Goal: Task Accomplishment & Management: Manage account settings

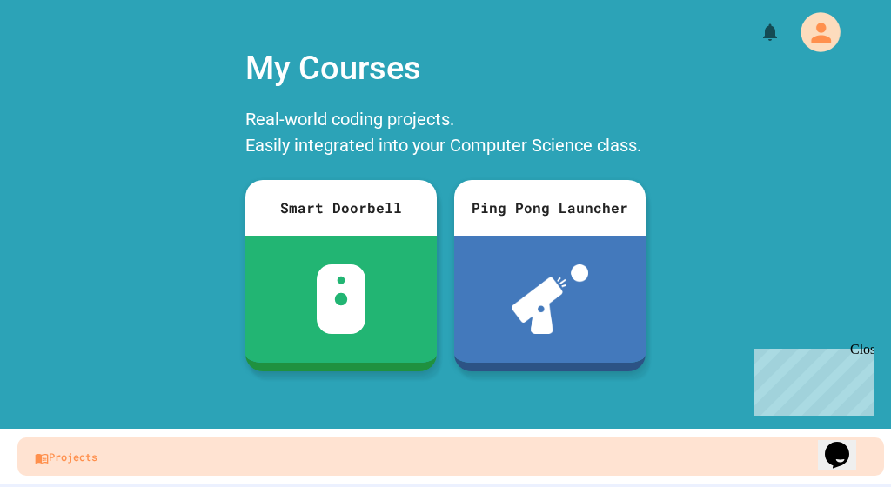
click at [830, 37] on icon "My Account" at bounding box center [821, 32] width 30 height 30
click at [744, 486] on div at bounding box center [445, 487] width 891 height 0
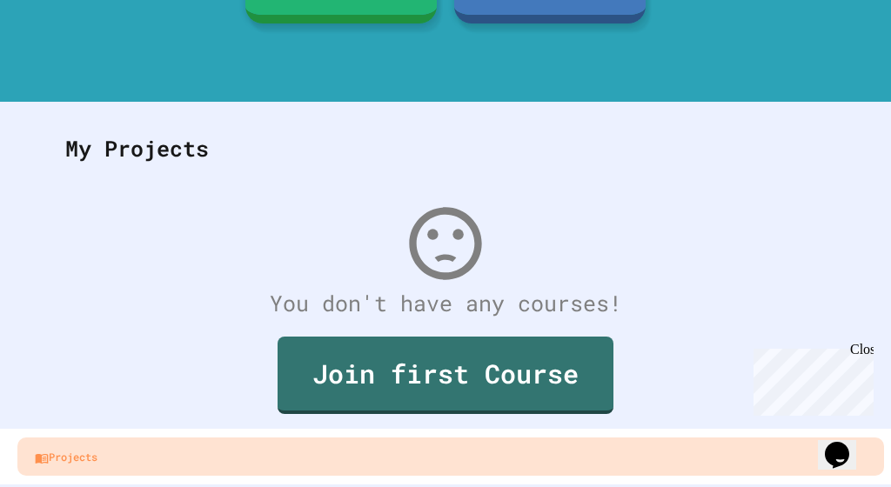
click at [152, 144] on div "My Projects" at bounding box center [445, 149] width 795 height 68
drag, startPoint x: 152, startPoint y: 157, endPoint x: 107, endPoint y: 157, distance: 45.2
click at [107, 157] on div "My Projects" at bounding box center [445, 149] width 795 height 68
click at [108, 157] on div "My Projects" at bounding box center [445, 149] width 795 height 68
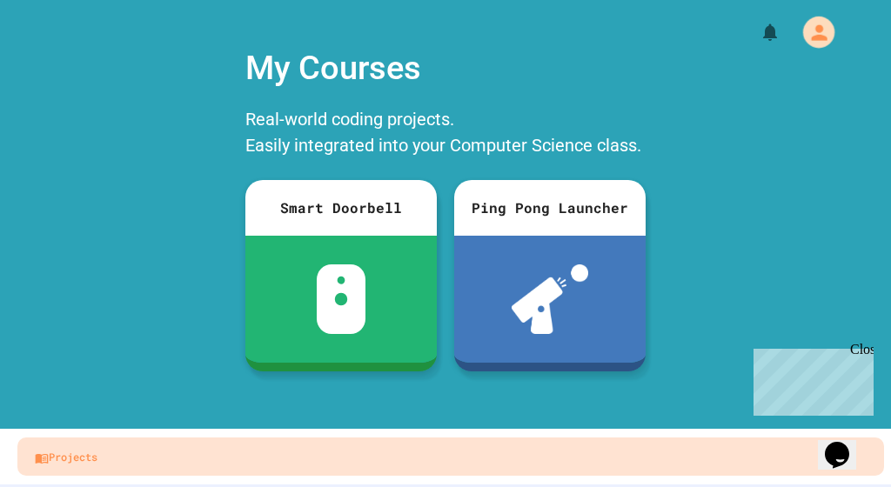
click at [817, 22] on icon "My Account" at bounding box center [817, 31] width 23 height 23
click at [525, 486] on div at bounding box center [445, 487] width 891 height 0
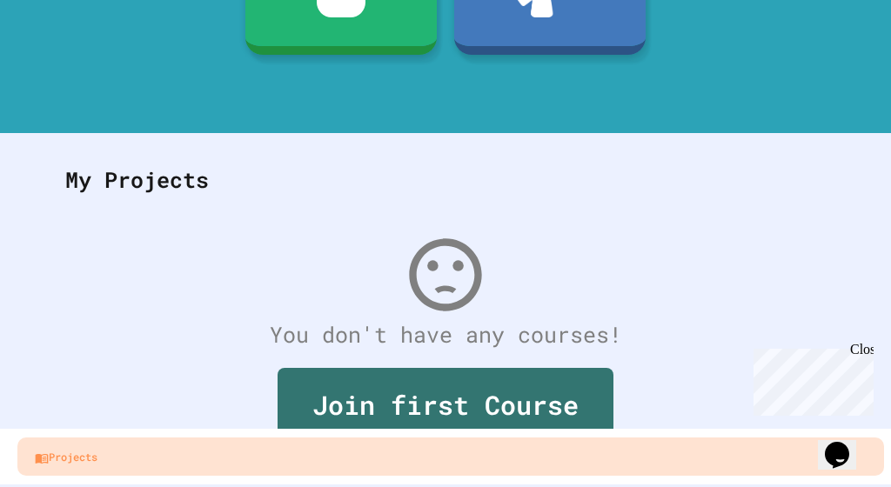
scroll to position [290, 0]
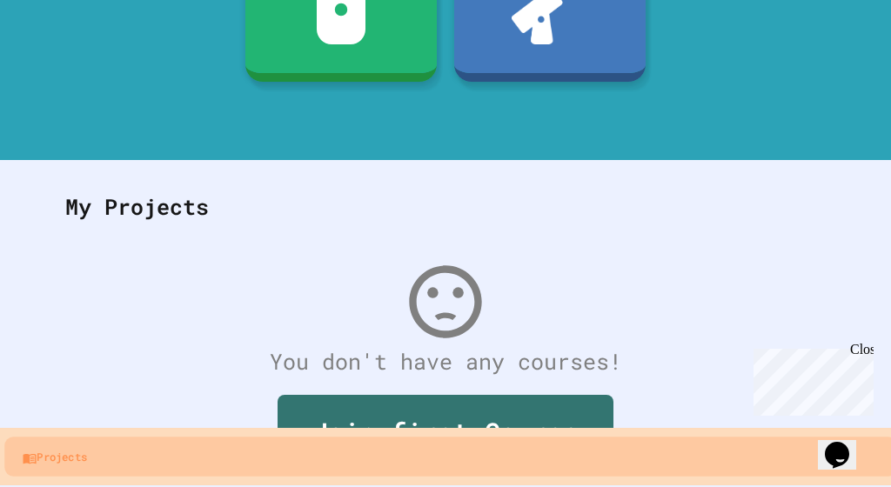
click at [525, 450] on link "Projects" at bounding box center [450, 456] width 893 height 39
click at [231, 445] on link "Projects" at bounding box center [450, 456] width 893 height 39
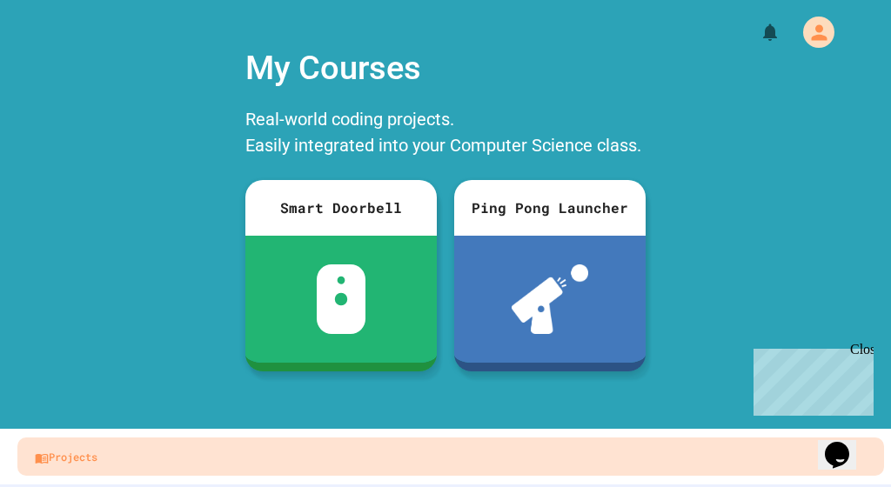
scroll to position [0, 0]
